Goal: Navigation & Orientation: Find specific page/section

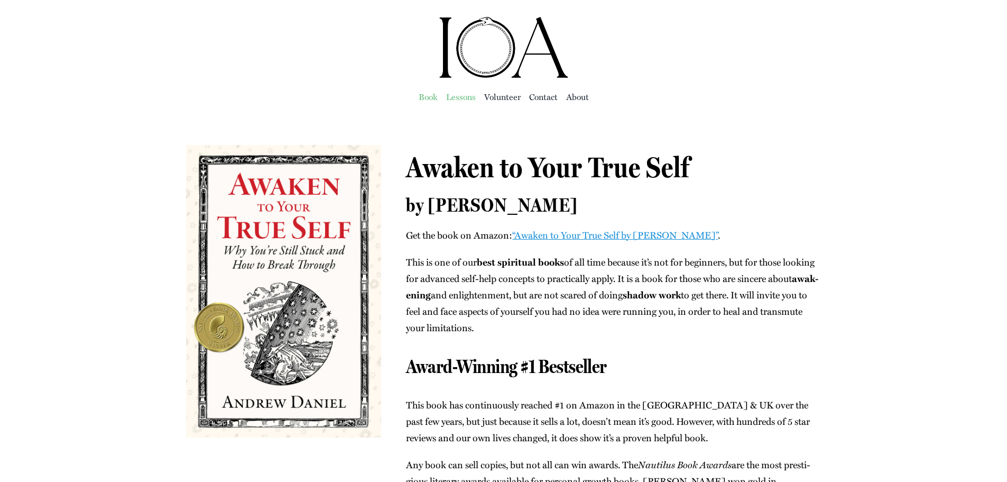
click at [464, 94] on span "Lessons" at bounding box center [461, 96] width 30 height 15
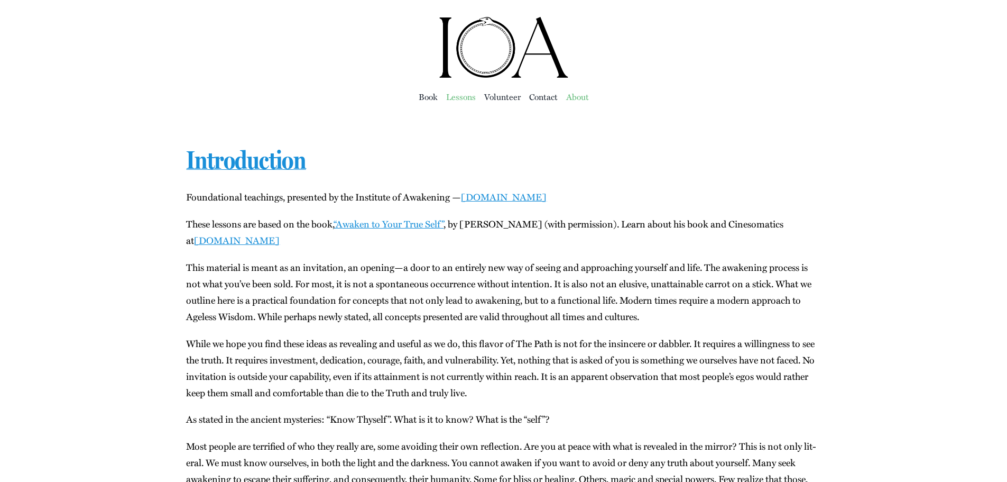
click at [581, 96] on span "About" at bounding box center [577, 96] width 23 height 15
click at [425, 98] on span "Book" at bounding box center [428, 96] width 19 height 15
